Goal: Check status: Check status

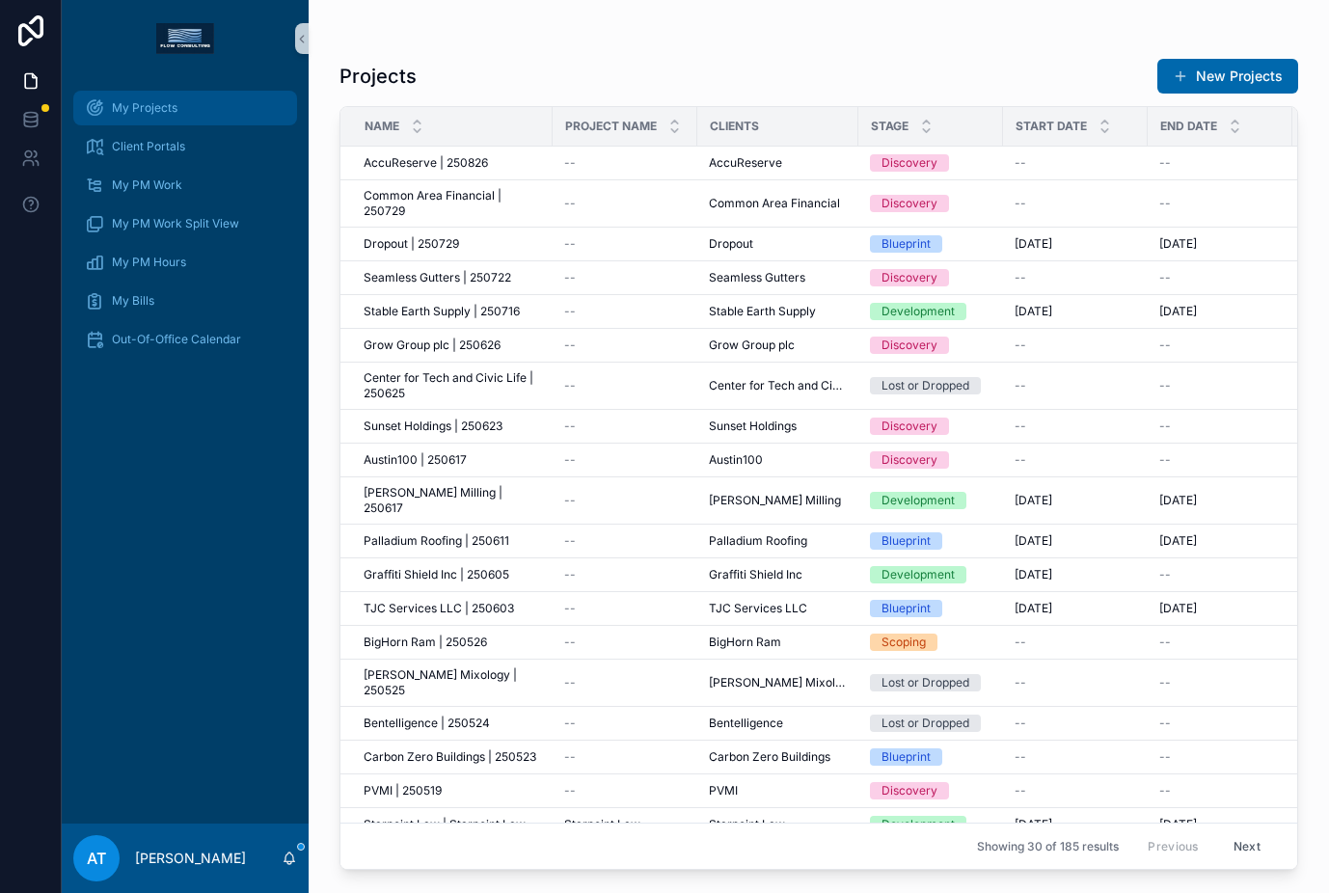
click at [177, 120] on div "My Projects" at bounding box center [185, 108] width 201 height 31
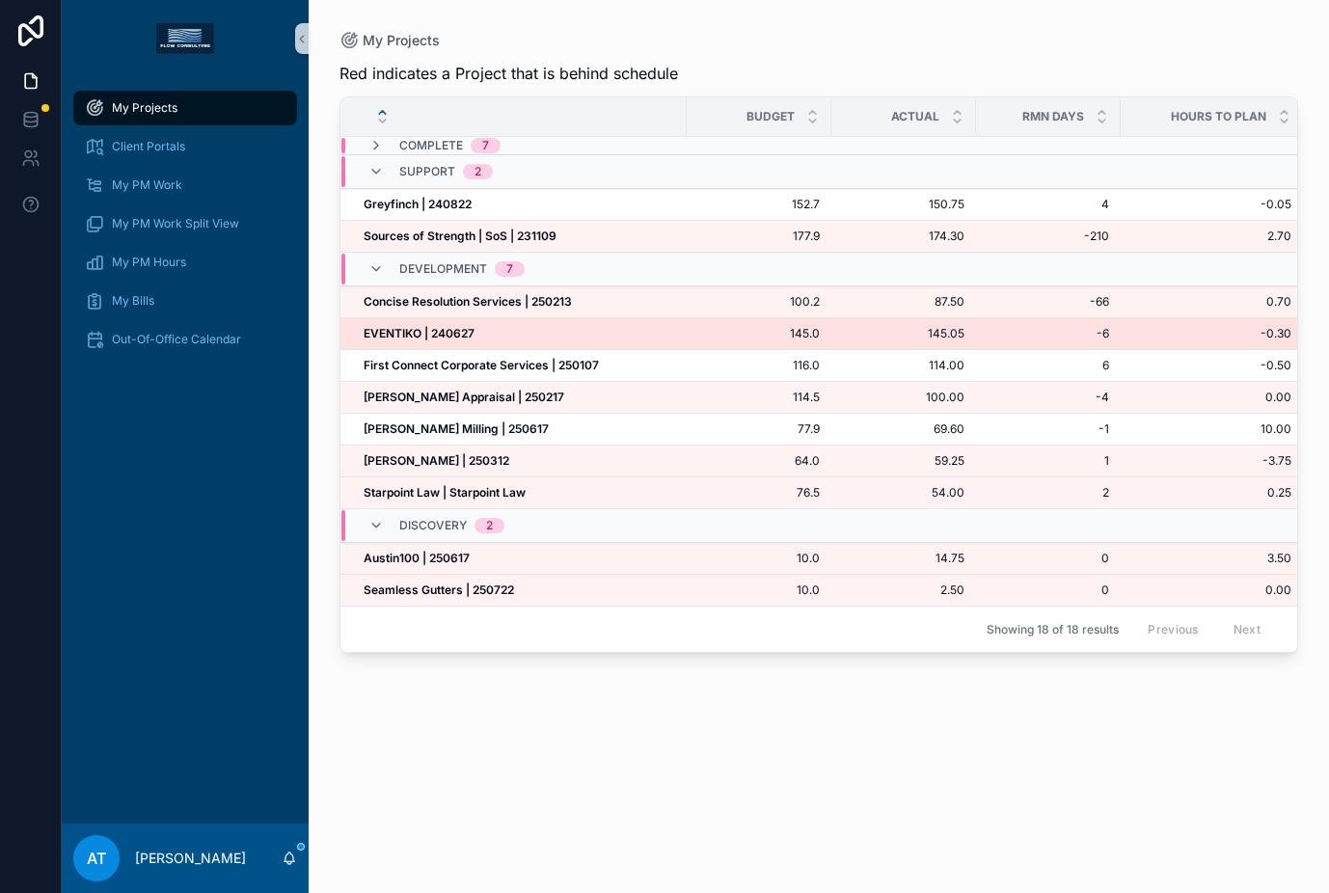
click at [489, 324] on td "EVENTIKO | 240627 EVENTIKO | 240627" at bounding box center [513, 334] width 346 height 32
click at [486, 327] on div "EVENTIKO | 240627 EVENTIKO | 240627" at bounding box center [520, 333] width 312 height 15
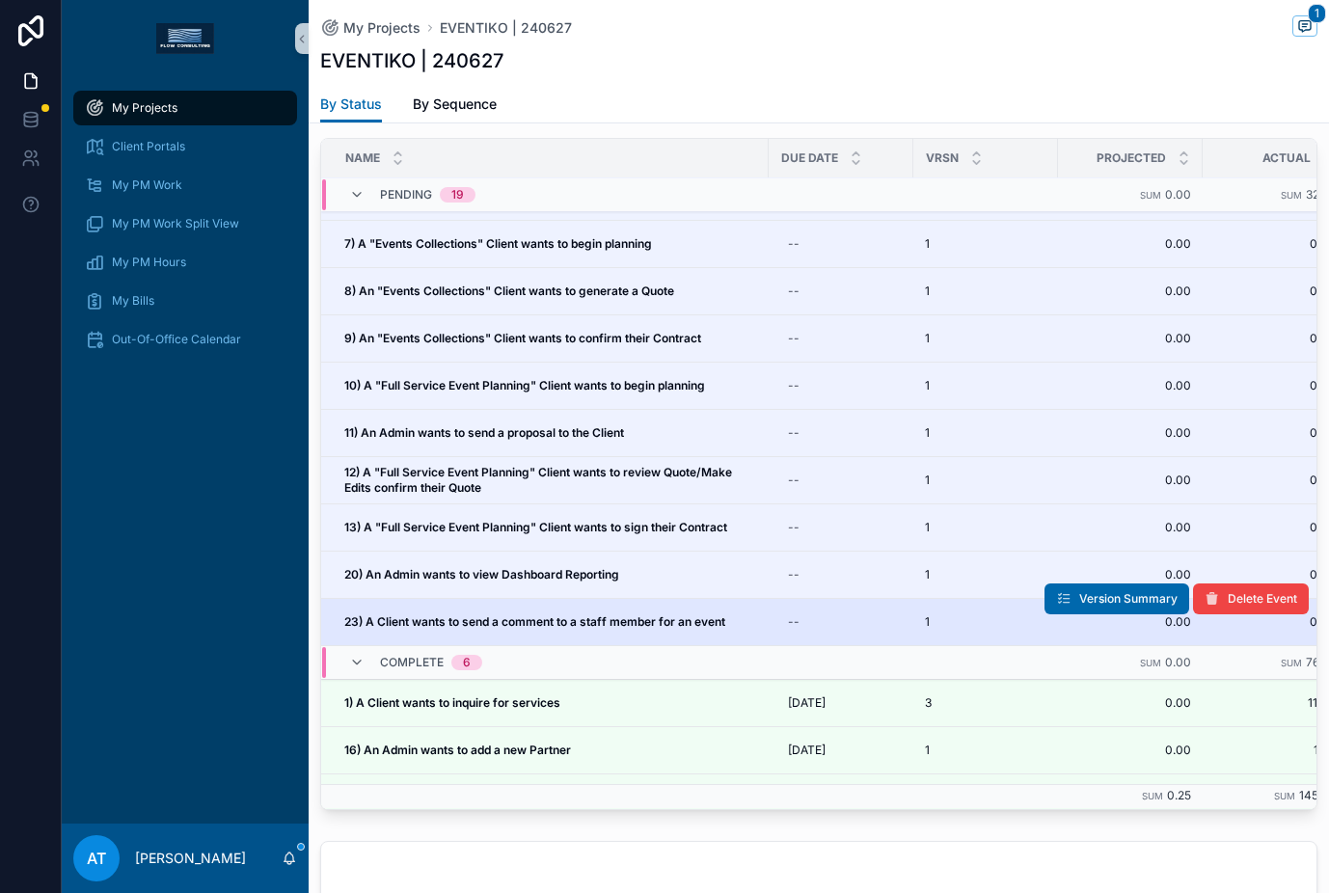
scroll to position [790, 0]
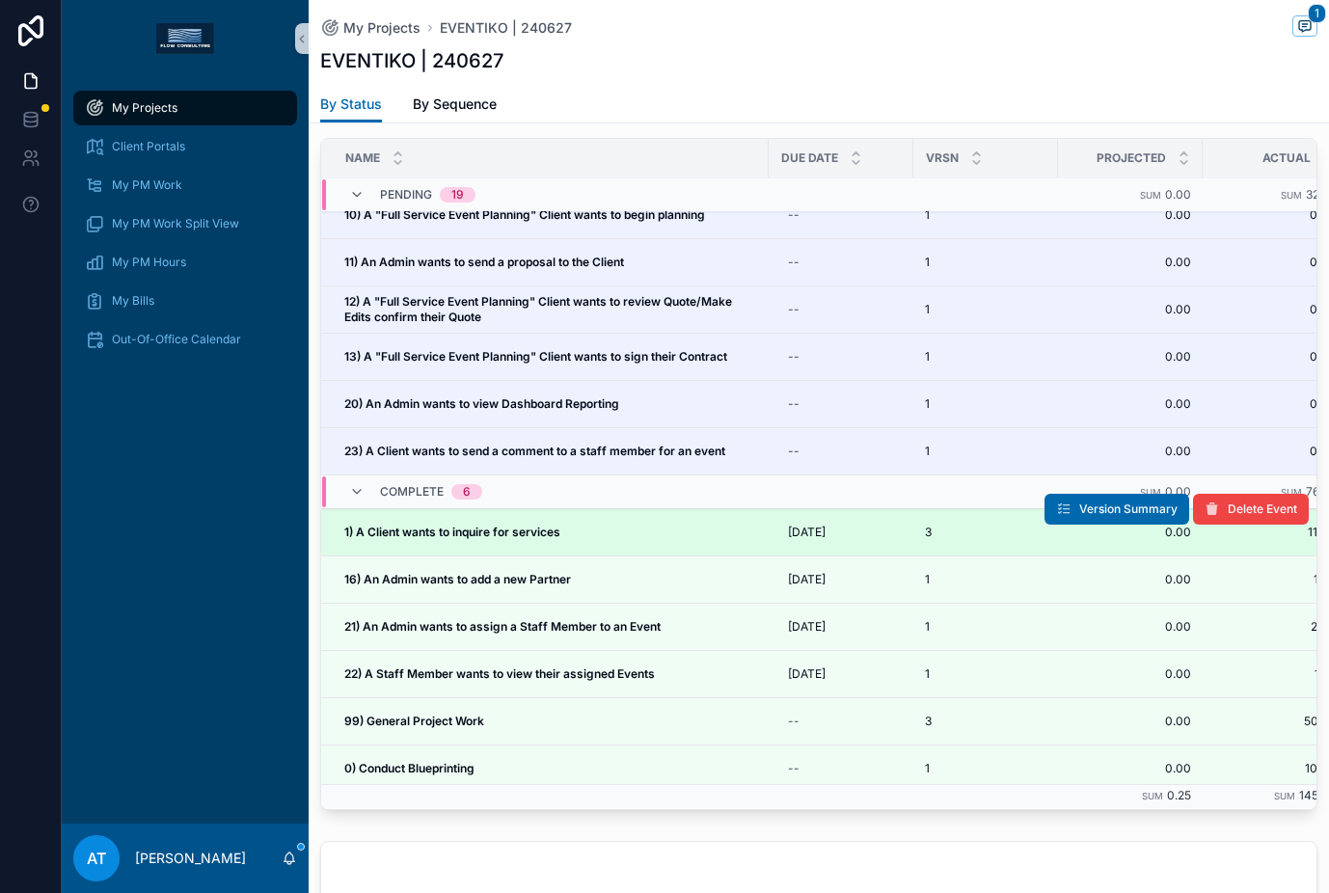
click at [516, 532] on strong "1) A Client wants to inquire for services" at bounding box center [452, 532] width 216 height 14
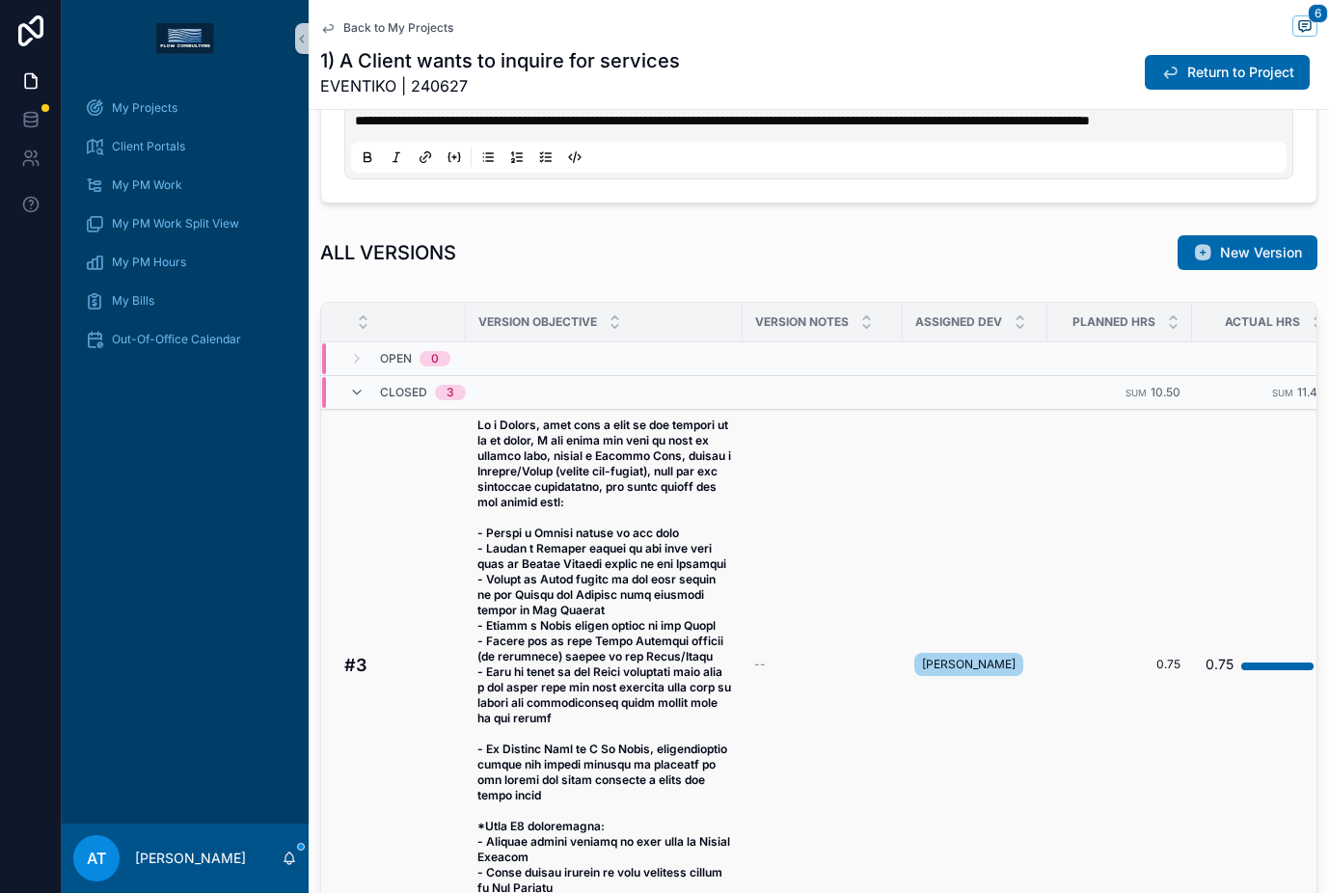
click at [614, 634] on span "scrollable content" at bounding box center [604, 665] width 254 height 494
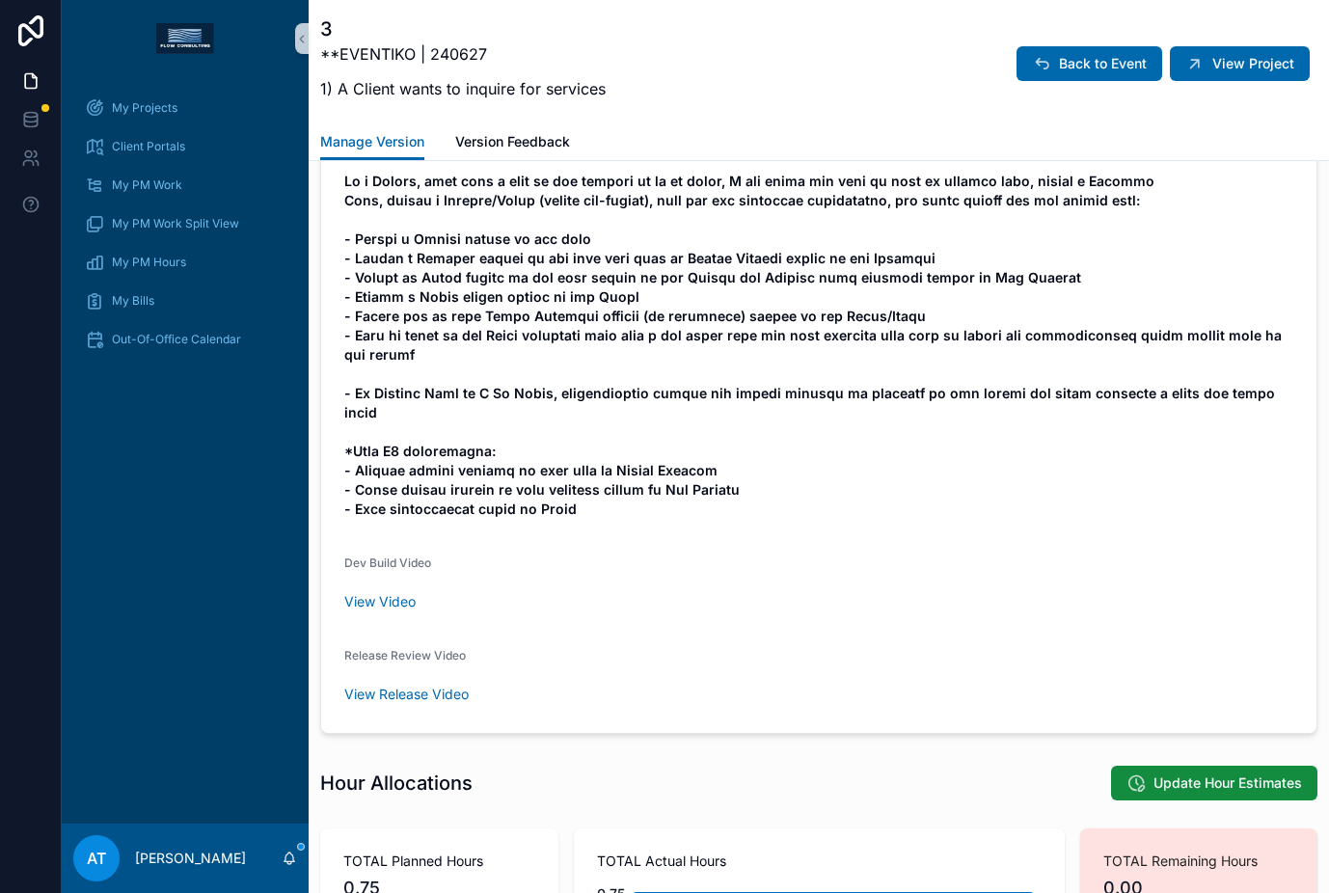
scroll to position [1139, 0]
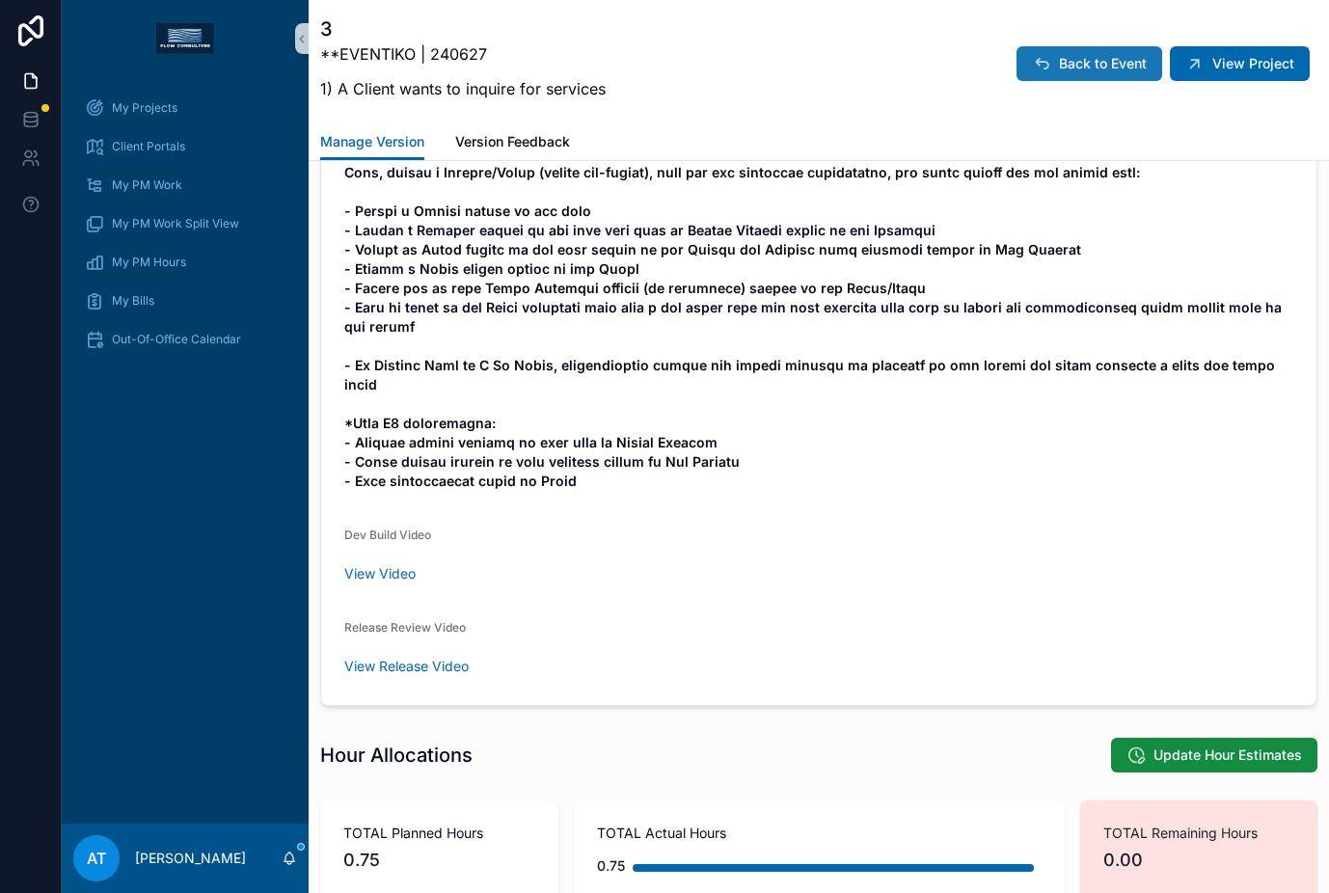
click at [1036, 71] on icon "scrollable content" at bounding box center [1041, 63] width 19 height 19
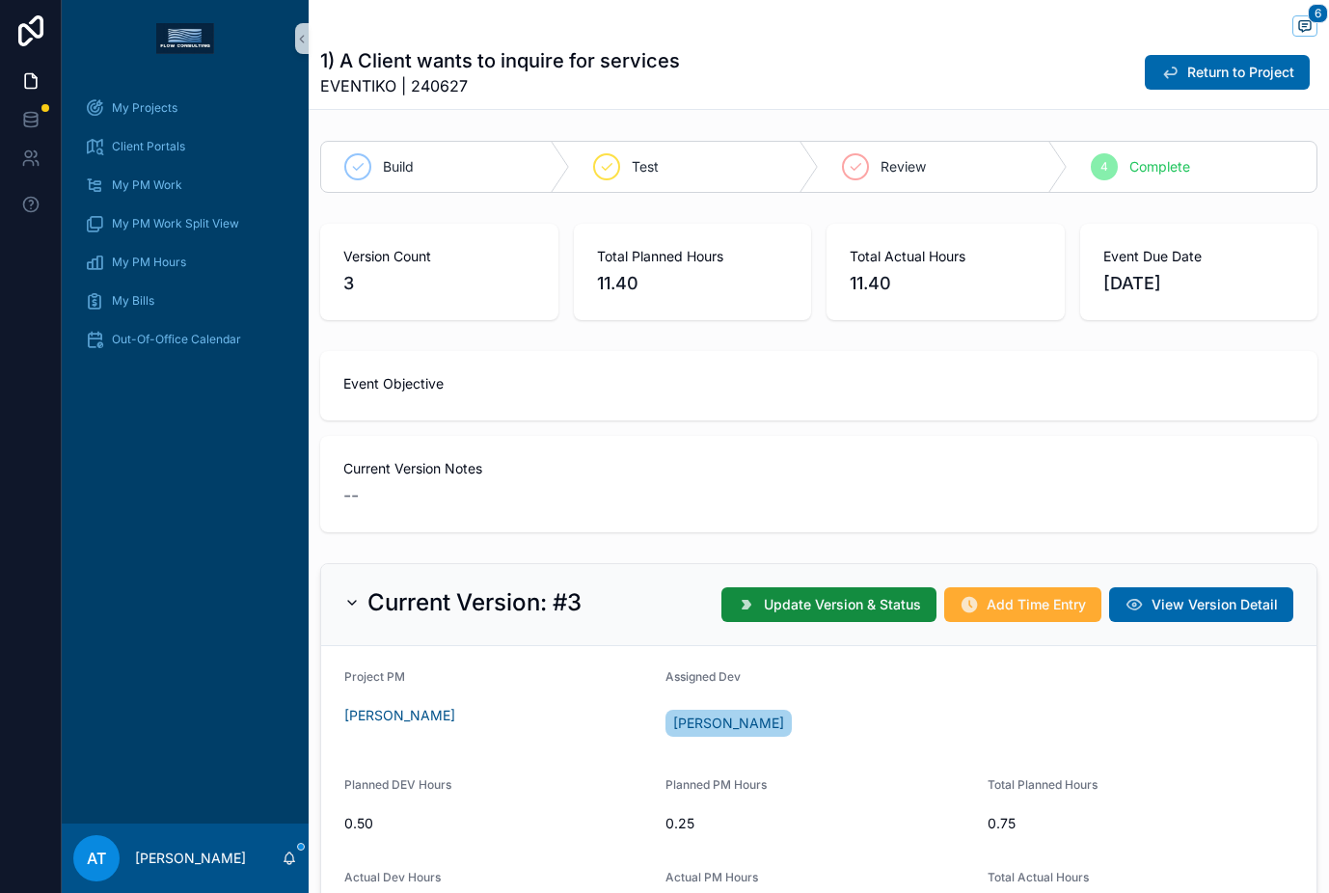
scroll to position [43, 0]
